Goal: Transaction & Acquisition: Purchase product/service

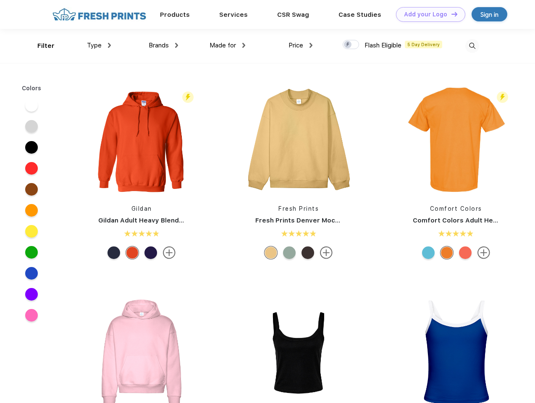
click at [428, 14] on link "Add your Logo Design Tool" at bounding box center [430, 14] width 69 height 15
click at [0, 0] on div "Design Tool" at bounding box center [0, 0] width 0 height 0
click at [451, 14] on link "Add your Logo Design Tool" at bounding box center [430, 14] width 69 height 15
click at [40, 46] on div "Filter" at bounding box center [45, 46] width 17 height 10
click at [99, 45] on span "Type" at bounding box center [94, 46] width 15 height 8
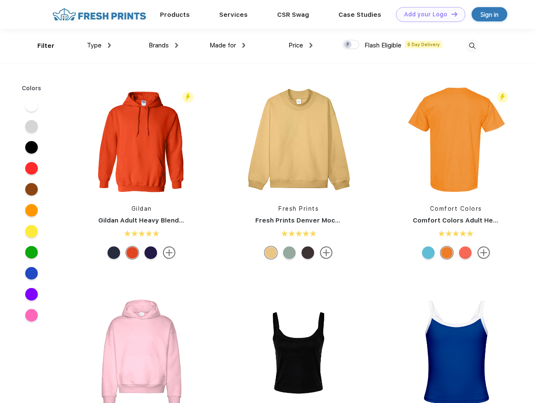
click at [163, 45] on span "Brands" at bounding box center [159, 46] width 20 height 8
click at [228, 45] on span "Made for" at bounding box center [223, 46] width 26 height 8
click at [301, 45] on span "Price" at bounding box center [296, 46] width 15 height 8
click at [351, 45] on div at bounding box center [351, 44] width 16 height 9
click at [348, 45] on input "checkbox" at bounding box center [345, 42] width 5 height 5
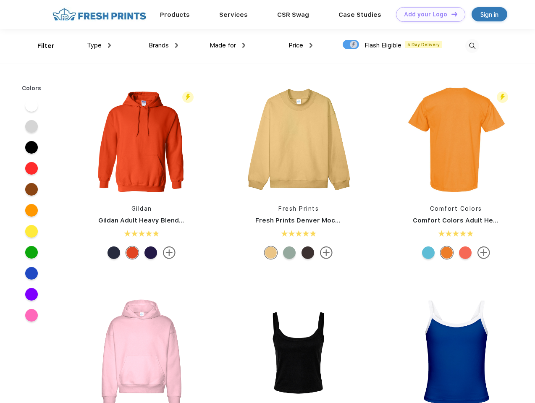
click at [472, 46] on img at bounding box center [473, 46] width 14 height 14
